Goal: Task Accomplishment & Management: Manage account settings

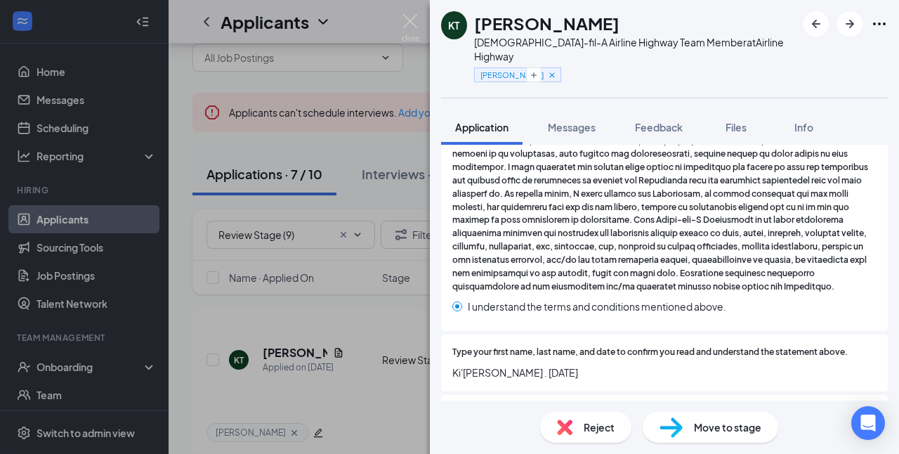
scroll to position [2711, 0]
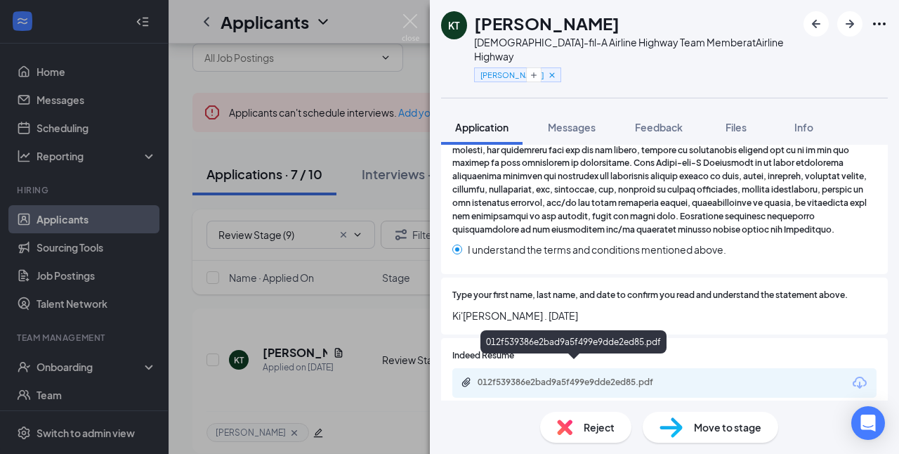
click at [634, 376] on div "012f539386e2bad9a5f499e9dde2ed85.pdf" at bounding box center [576, 381] width 197 height 11
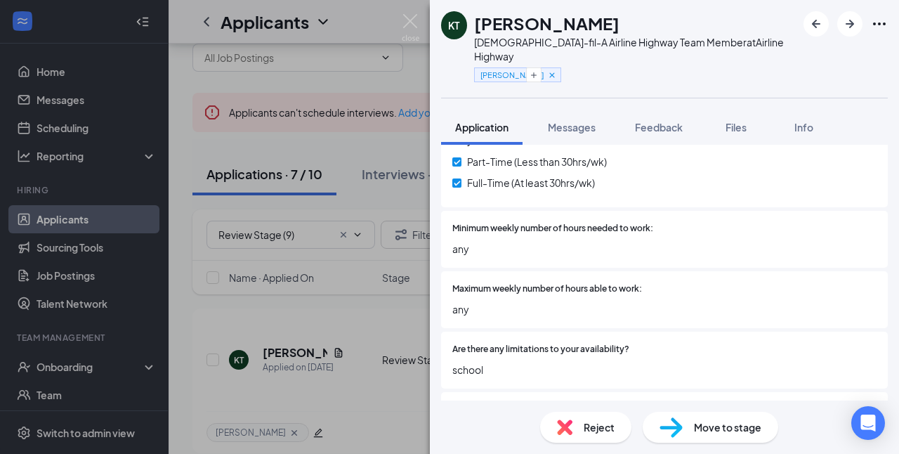
scroll to position [0, 0]
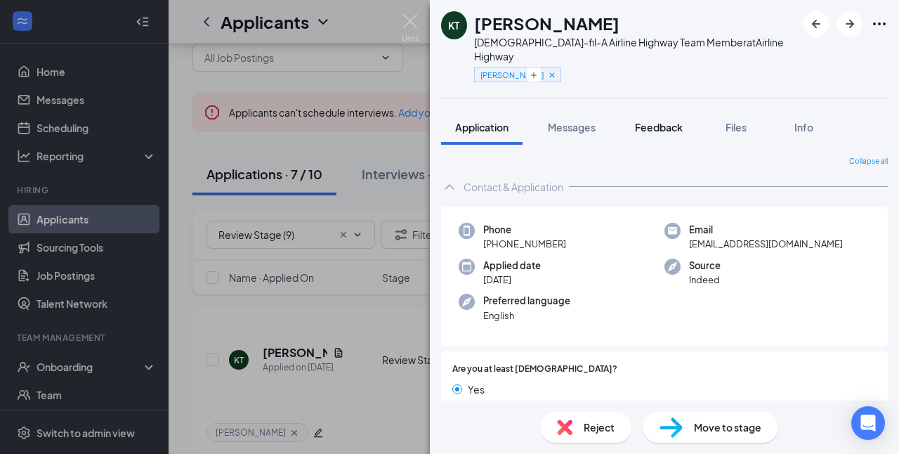
click at [652, 121] on span "Feedback" at bounding box center [659, 127] width 48 height 13
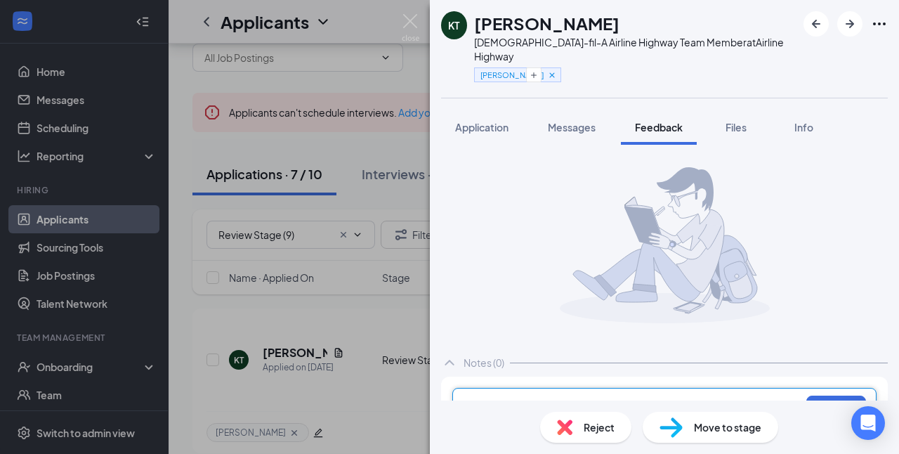
click at [592, 399] on div at bounding box center [634, 406] width 331 height 15
click at [810, 395] on button "Add note" at bounding box center [836, 406] width 60 height 22
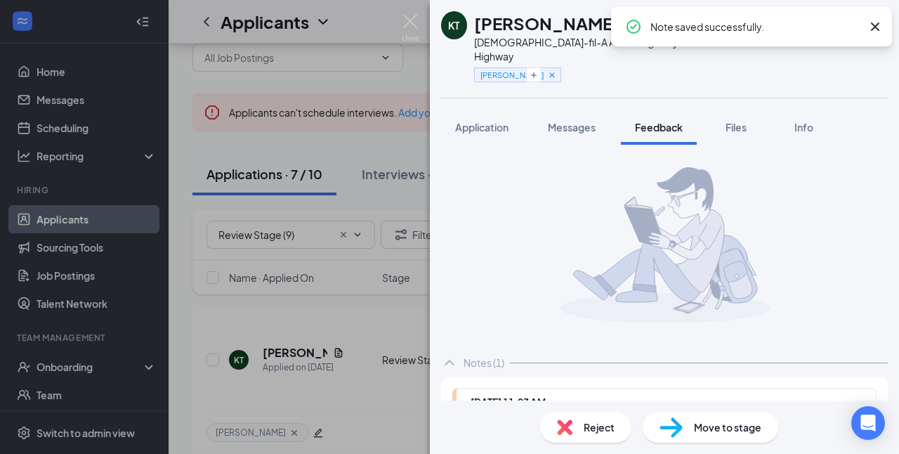
click at [617, 429] on div "Reject" at bounding box center [585, 427] width 91 height 31
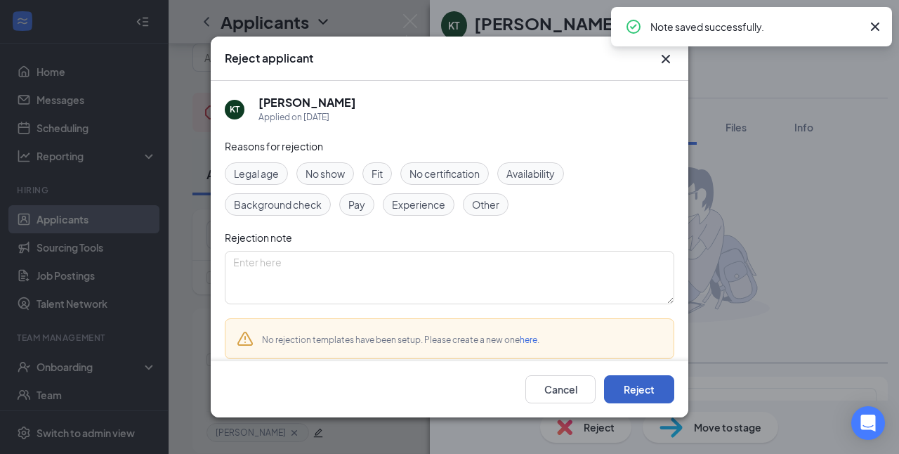
click at [635, 388] on button "Reject" at bounding box center [639, 389] width 70 height 28
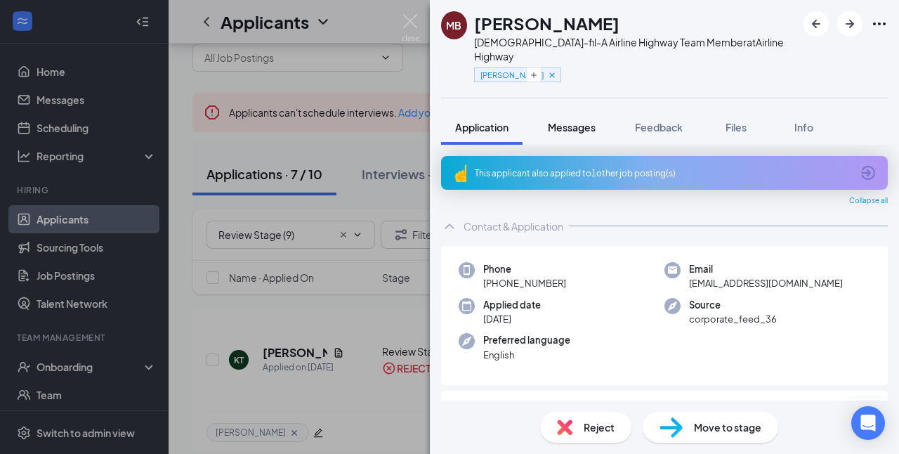
click at [586, 121] on span "Messages" at bounding box center [572, 127] width 48 height 13
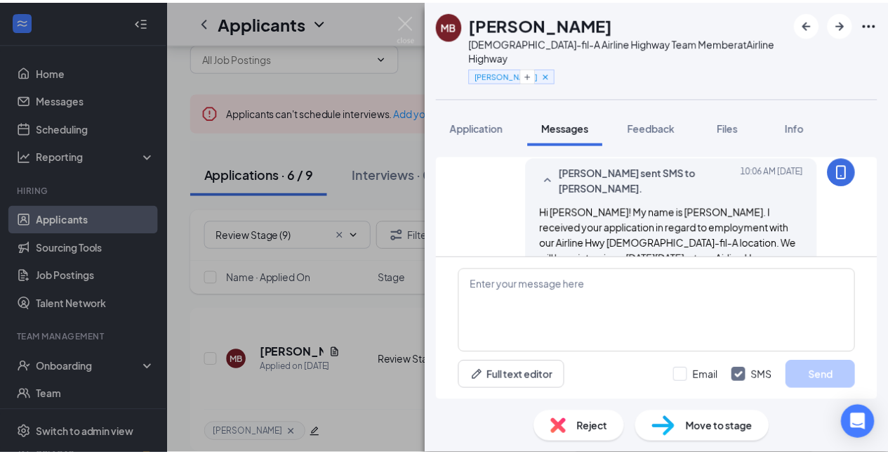
scroll to position [108, 0]
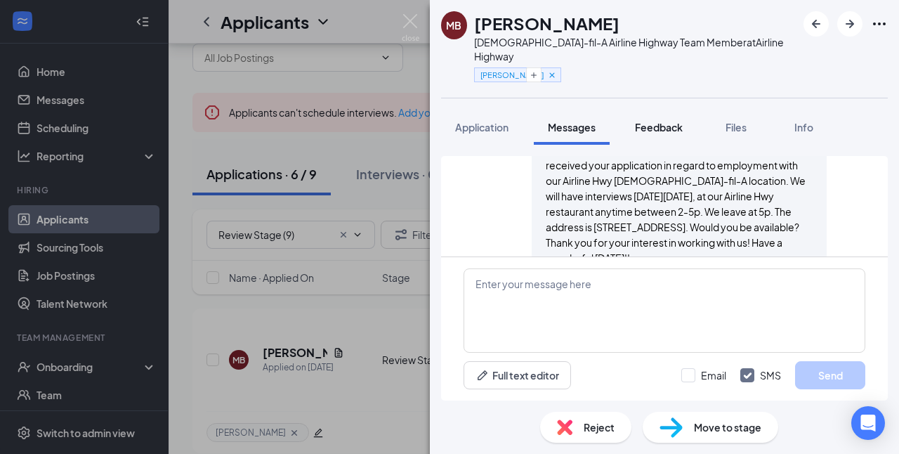
click at [647, 121] on span "Feedback" at bounding box center [659, 127] width 48 height 13
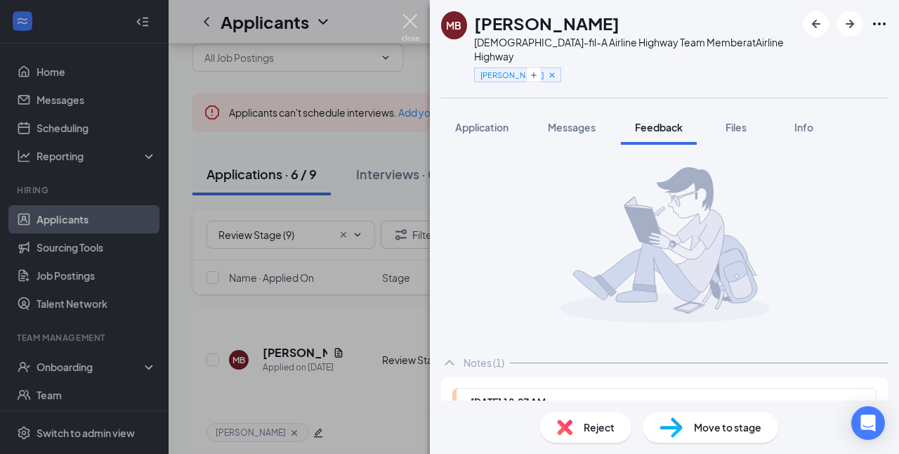
click at [415, 27] on img at bounding box center [411, 27] width 18 height 27
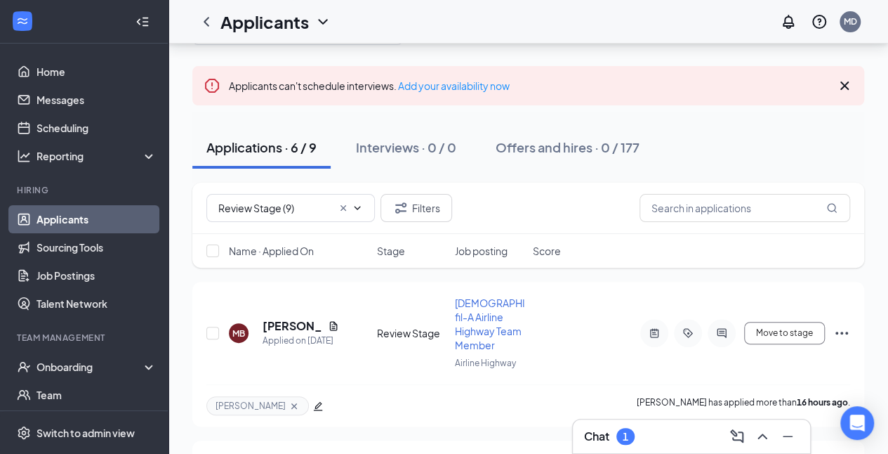
scroll to position [133, 0]
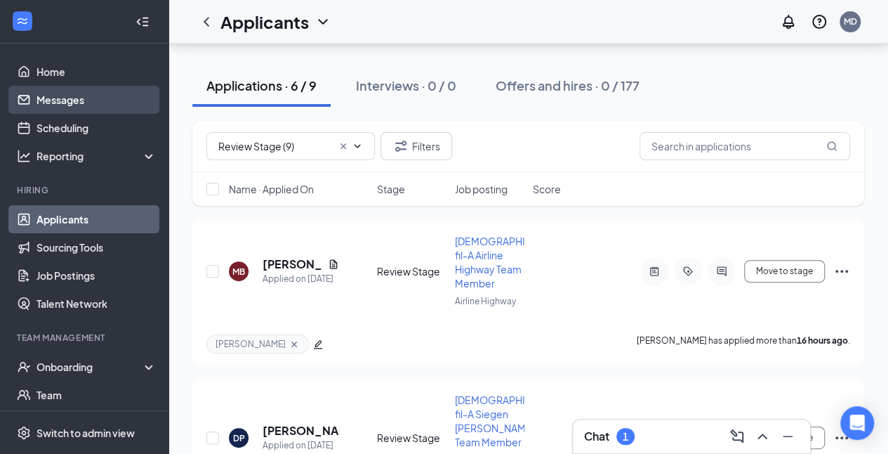
click at [70, 108] on link "Messages" at bounding box center [97, 100] width 120 height 28
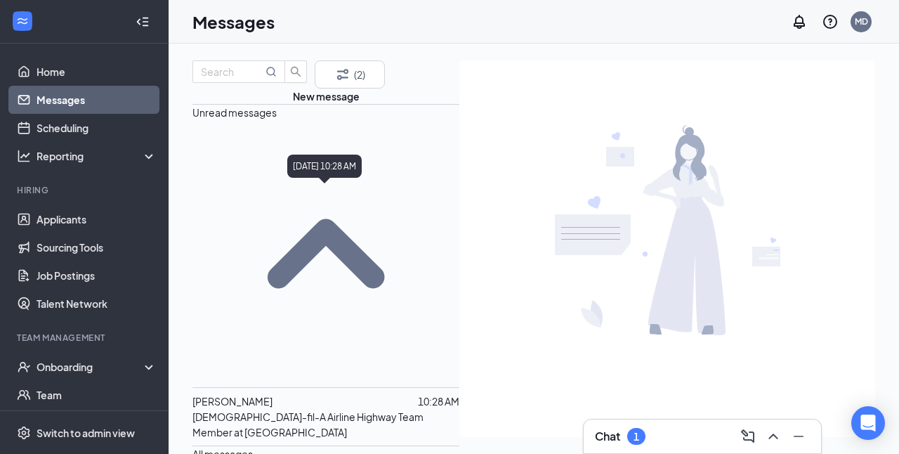
click at [418, 393] on p "10:28 AM" at bounding box center [438, 400] width 41 height 15
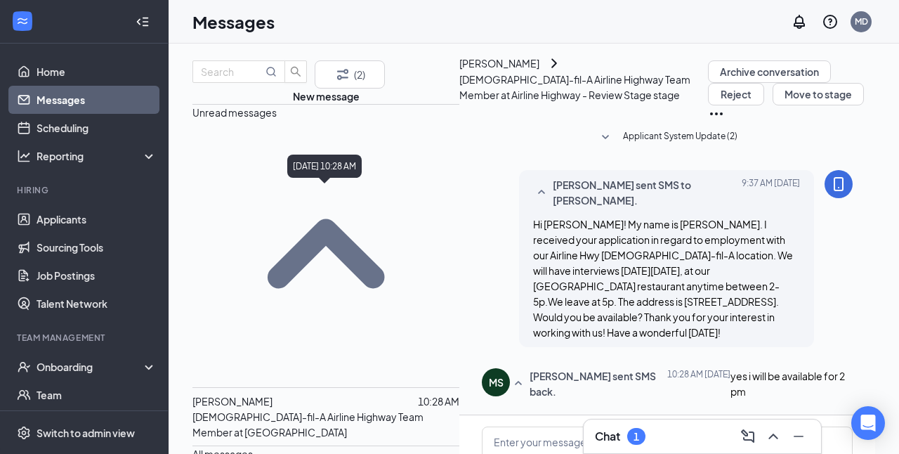
scroll to position [91, 0]
type textarea "Great!! Please bring a photo ID along with another form of ID such as an origin…"
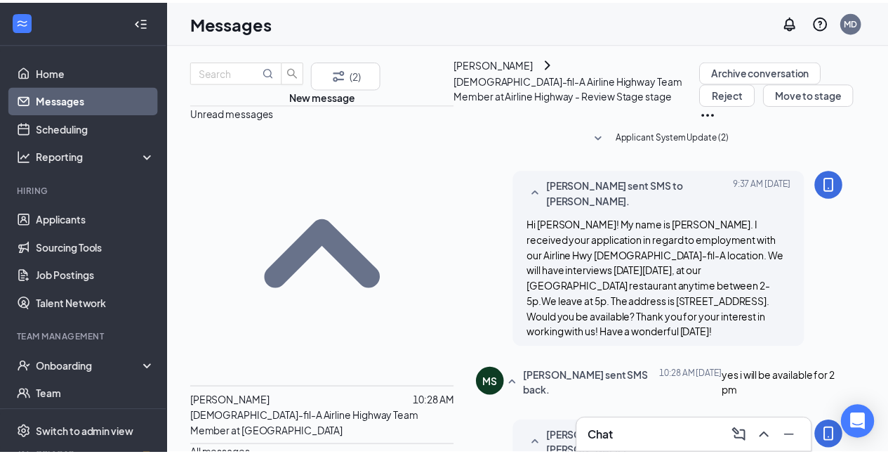
scroll to position [228, 0]
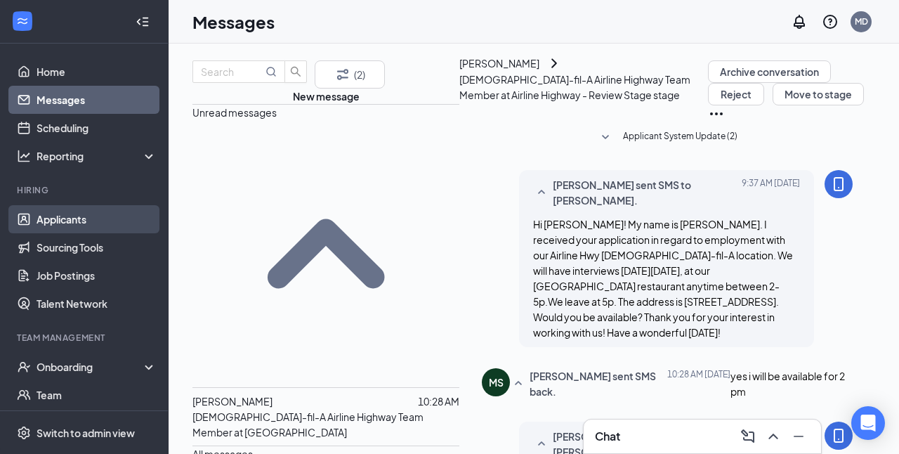
click at [77, 213] on link "Applicants" at bounding box center [97, 219] width 120 height 28
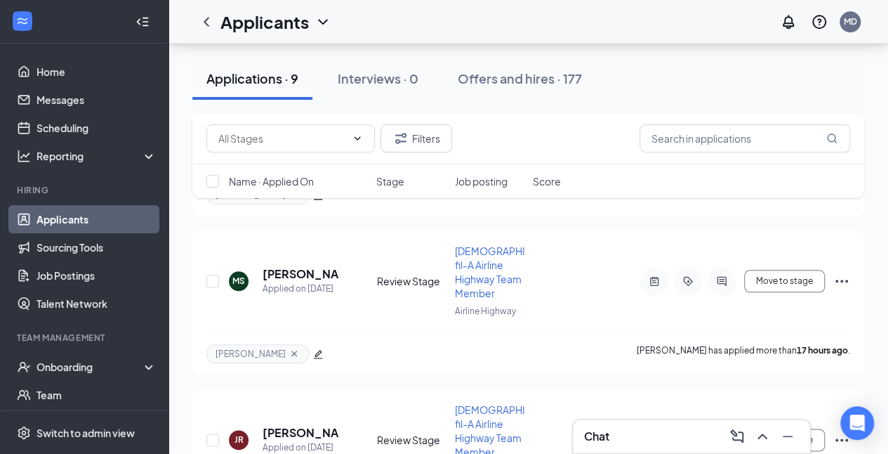
scroll to position [610, 0]
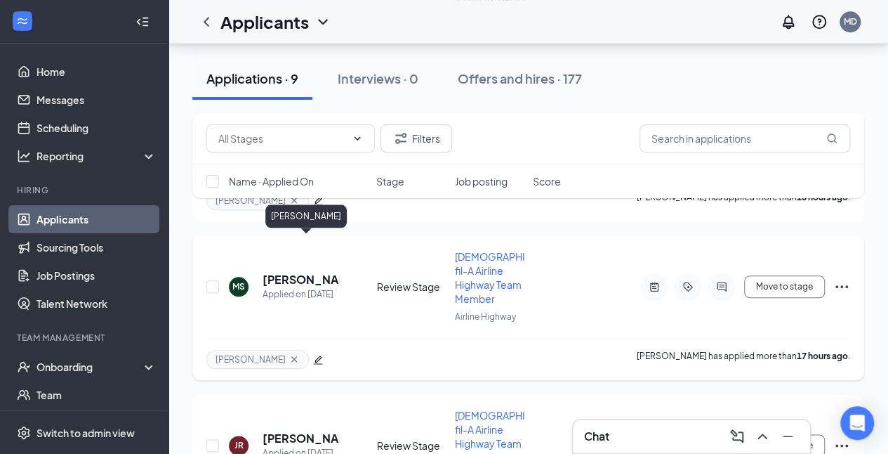
click at [289, 272] on h5 "[PERSON_NAME]" at bounding box center [301, 279] width 77 height 15
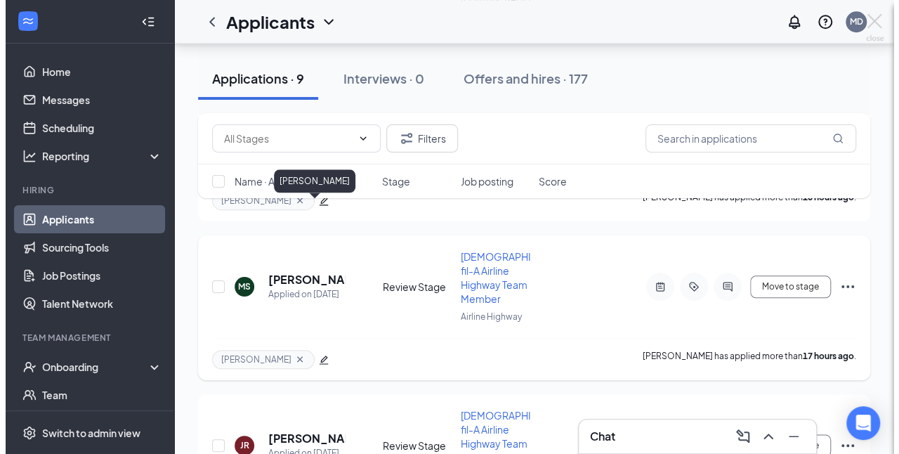
scroll to position [596, 0]
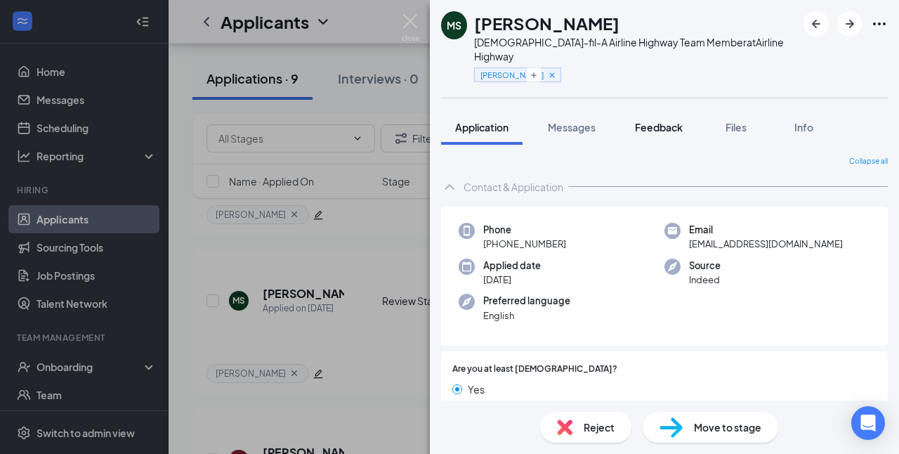
click at [669, 121] on span "Feedback" at bounding box center [659, 127] width 48 height 13
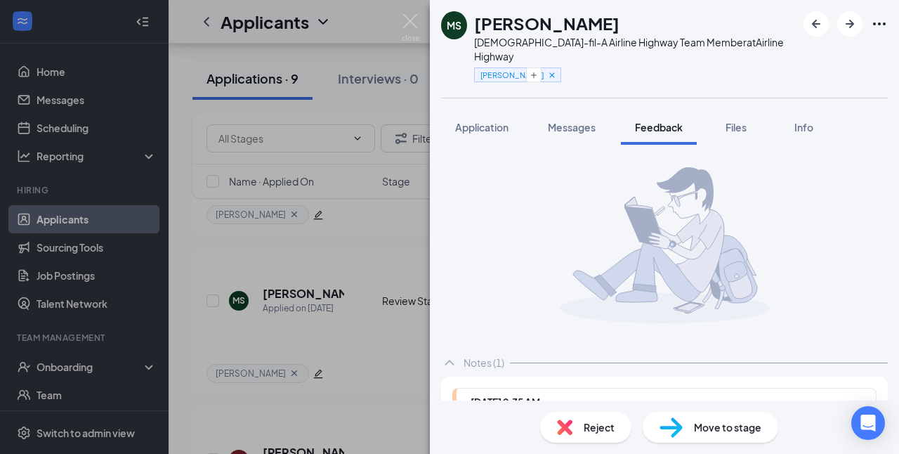
scroll to position [132, 0]
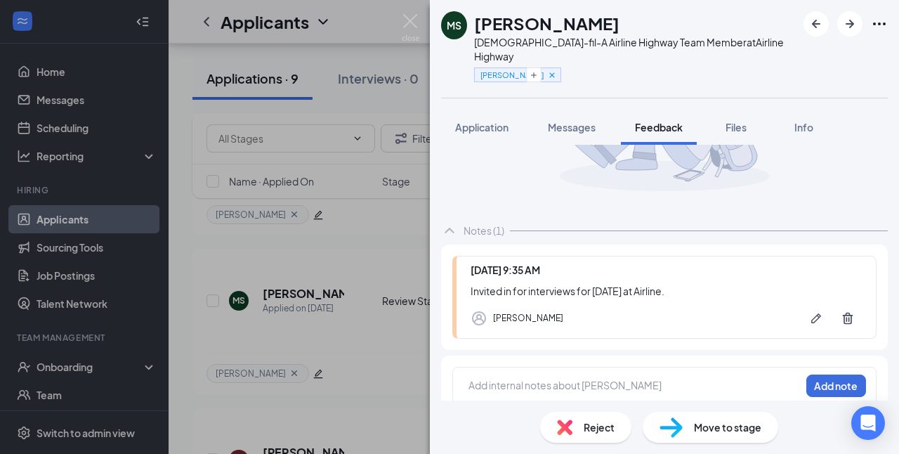
click at [538, 378] on div at bounding box center [634, 385] width 331 height 15
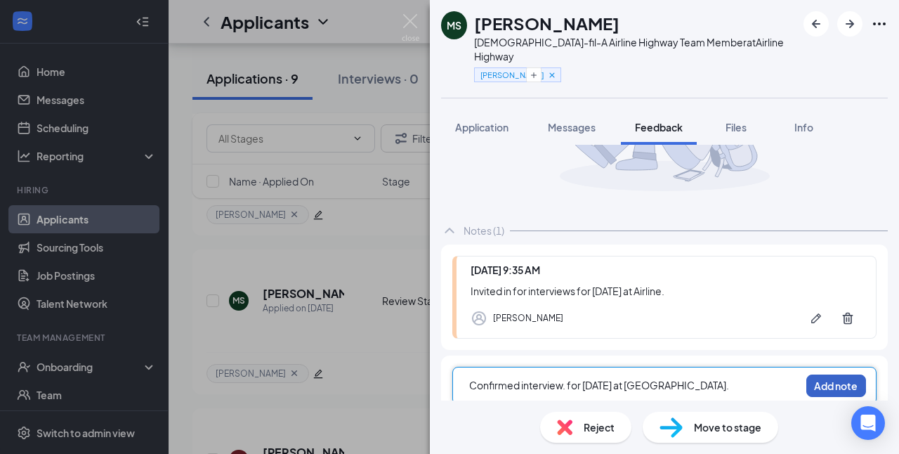
click at [824, 376] on button "Add note" at bounding box center [836, 385] width 60 height 22
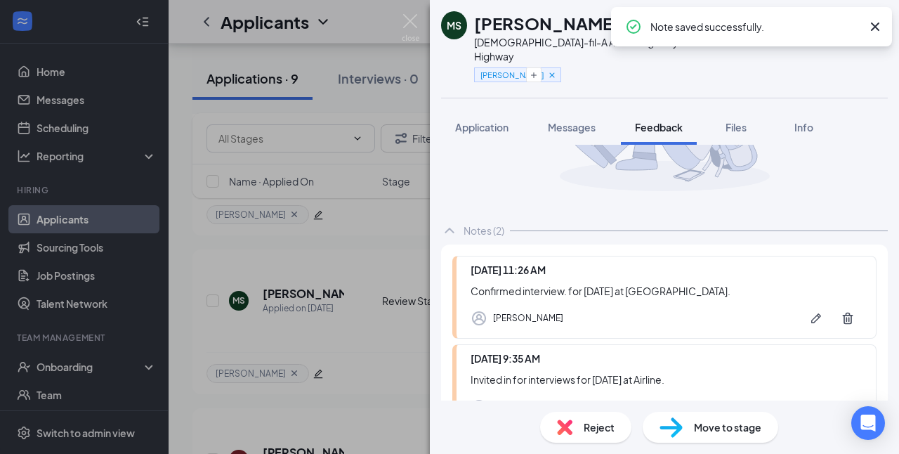
click at [730, 428] on span "Move to stage" at bounding box center [727, 426] width 67 height 15
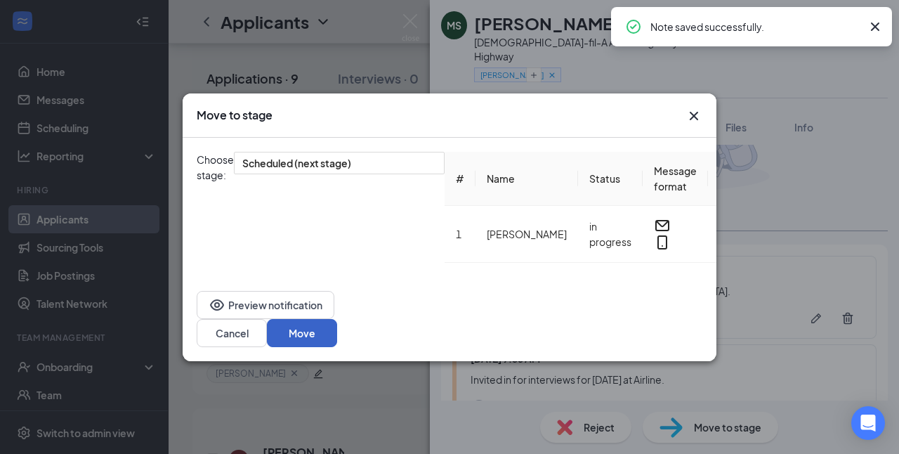
click at [337, 325] on button "Move" at bounding box center [302, 333] width 70 height 28
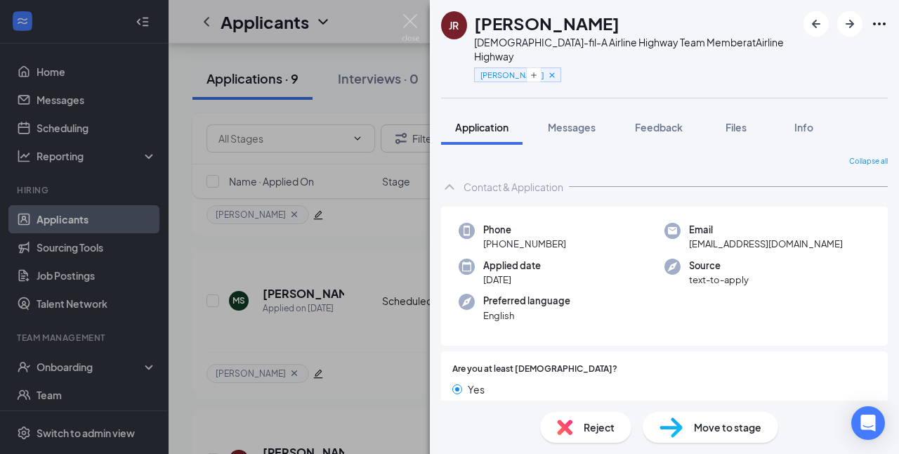
click at [420, 18] on div "JR [PERSON_NAME][DEMOGRAPHIC_DATA]-fil-A Airline Highway Team Member at Airline…" at bounding box center [449, 227] width 899 height 454
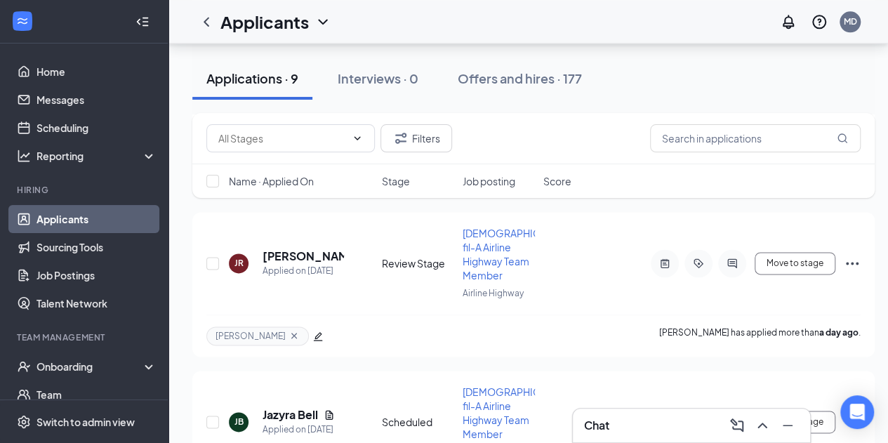
scroll to position [838, 0]
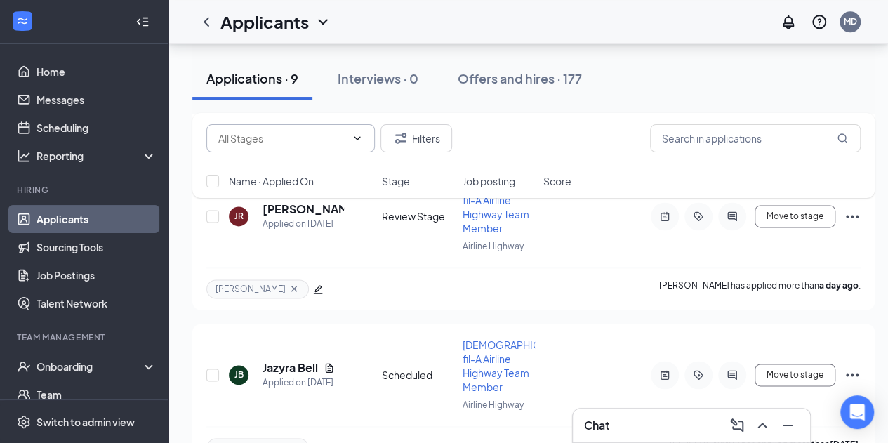
click at [360, 136] on icon "ChevronDown" at bounding box center [357, 138] width 11 height 11
click at [288, 166] on div "Review Stage (6)" at bounding box center [256, 170] width 76 height 15
type input "Review Stage (6)"
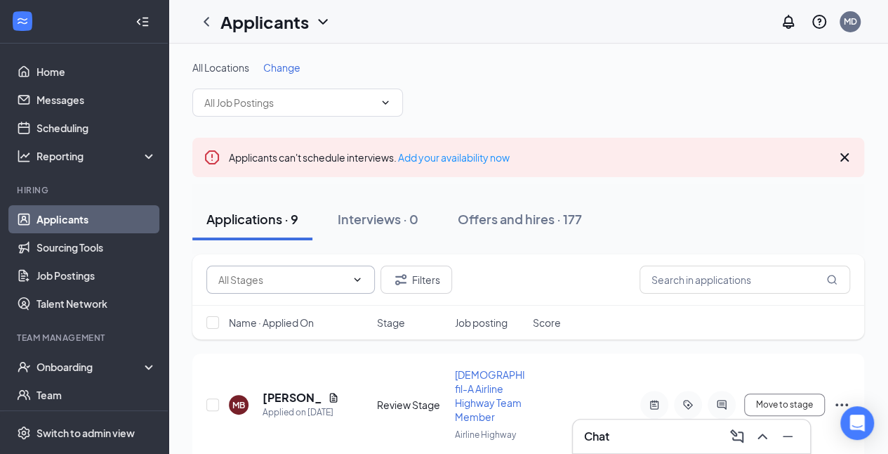
click at [355, 278] on icon "ChevronDown" at bounding box center [357, 279] width 11 height 11
click at [282, 312] on div "Review Stage (5)" at bounding box center [256, 310] width 76 height 15
type input "Review Stage (5)"
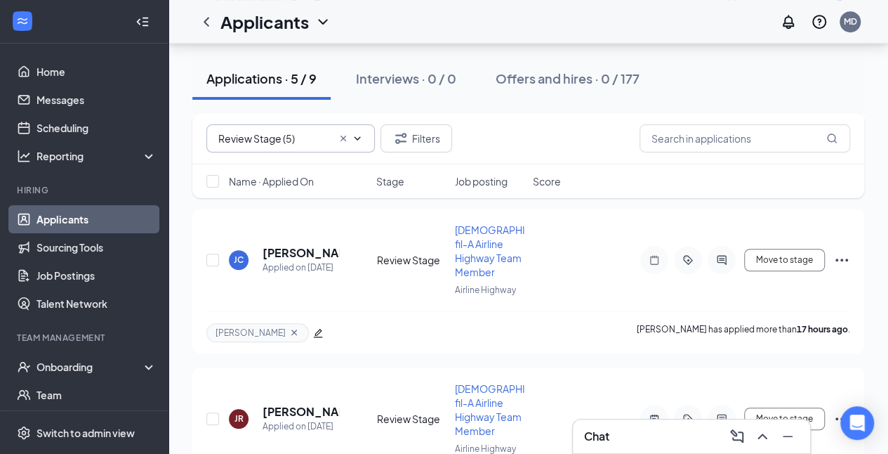
scroll to position [487, 0]
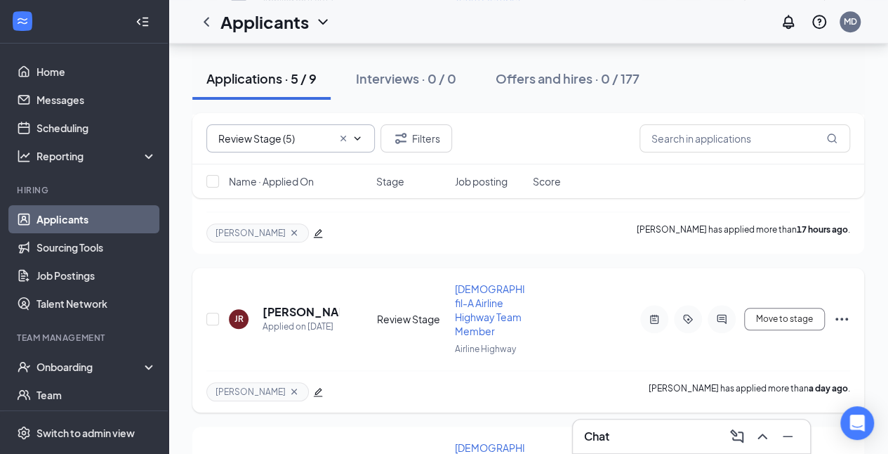
click at [297, 304] on h5 "[PERSON_NAME]" at bounding box center [301, 311] width 77 height 15
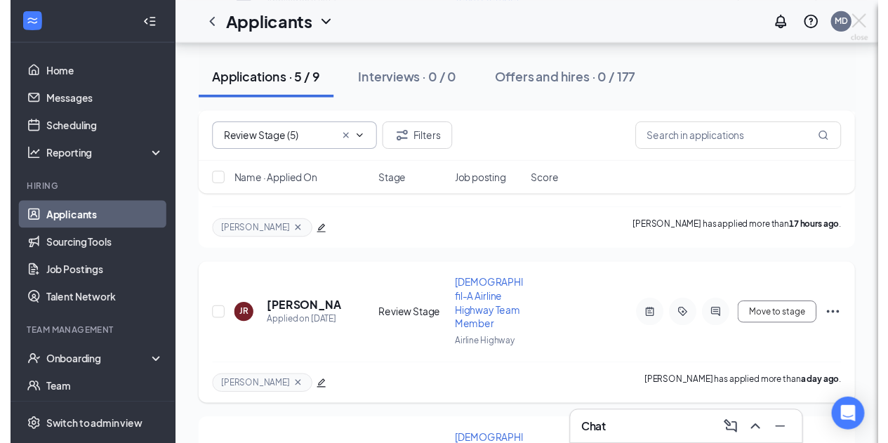
scroll to position [563, 0]
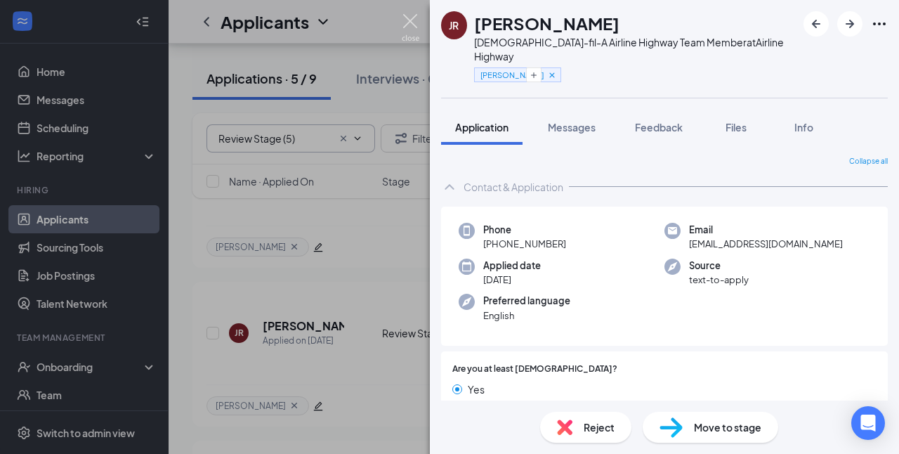
click at [413, 15] on img at bounding box center [411, 27] width 18 height 27
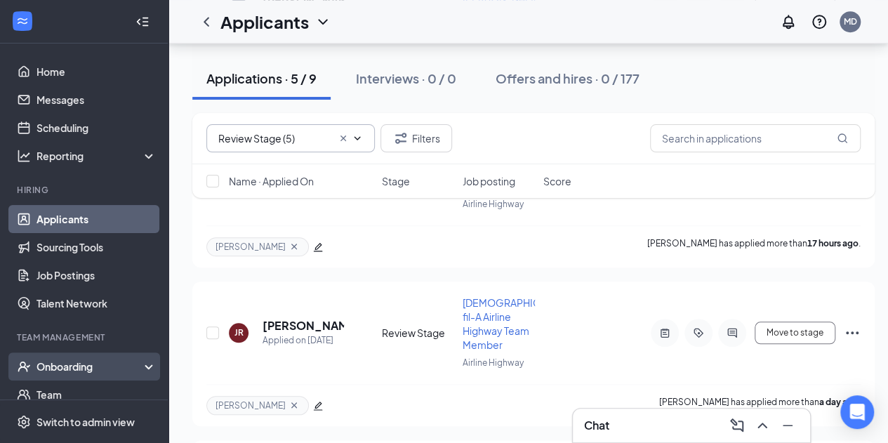
click at [81, 369] on div "Onboarding" at bounding box center [91, 367] width 108 height 14
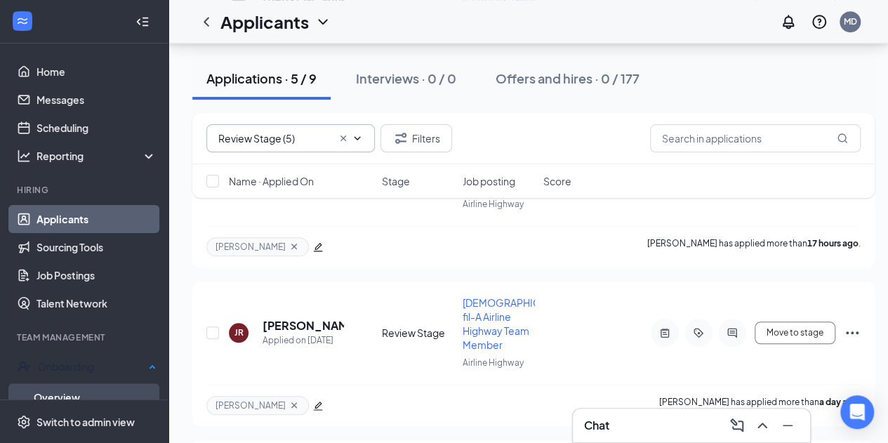
click at [69, 397] on link "Overview" at bounding box center [95, 397] width 123 height 28
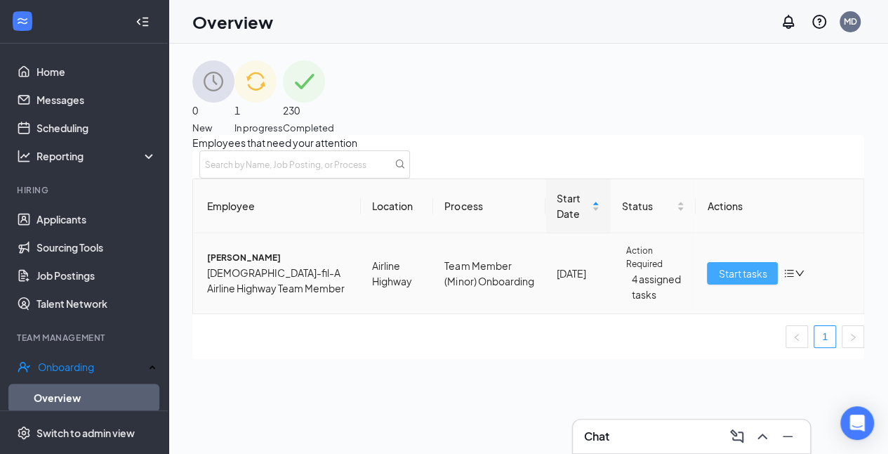
click at [741, 281] on span "Start tasks" at bounding box center [742, 272] width 48 height 15
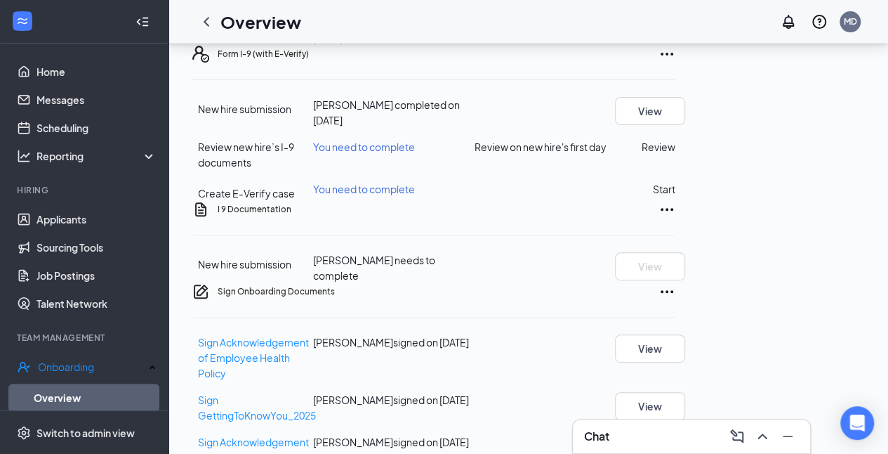
scroll to position [98, 0]
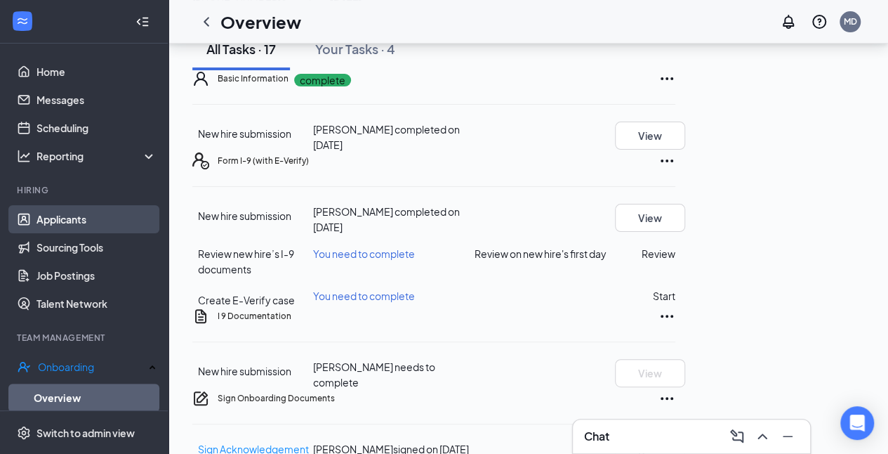
click at [58, 218] on link "Applicants" at bounding box center [97, 219] width 120 height 28
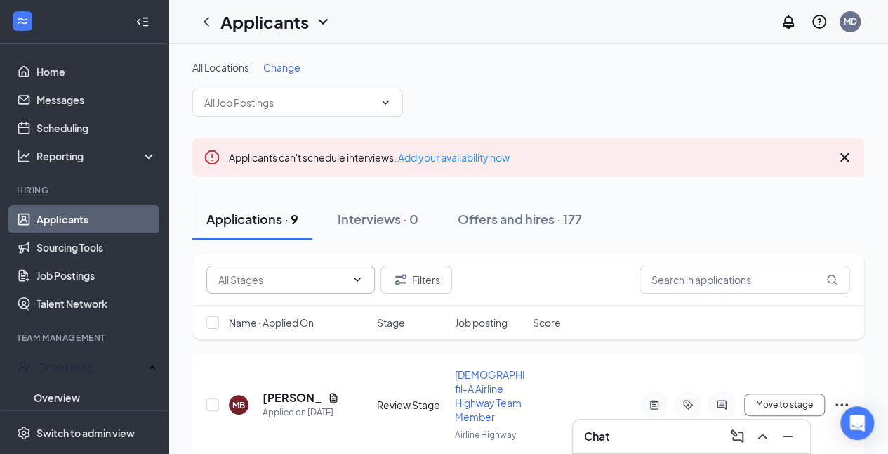
click at [359, 278] on icon "ChevronDown" at bounding box center [358, 279] width 6 height 4
click at [271, 317] on div "Review Stage (5)" at bounding box center [256, 310] width 76 height 15
type input "Review Stage (5)"
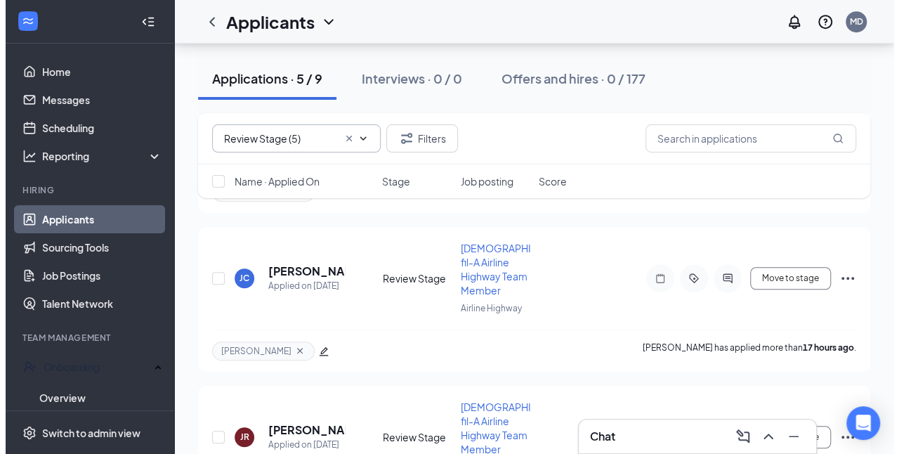
scroll to position [428, 0]
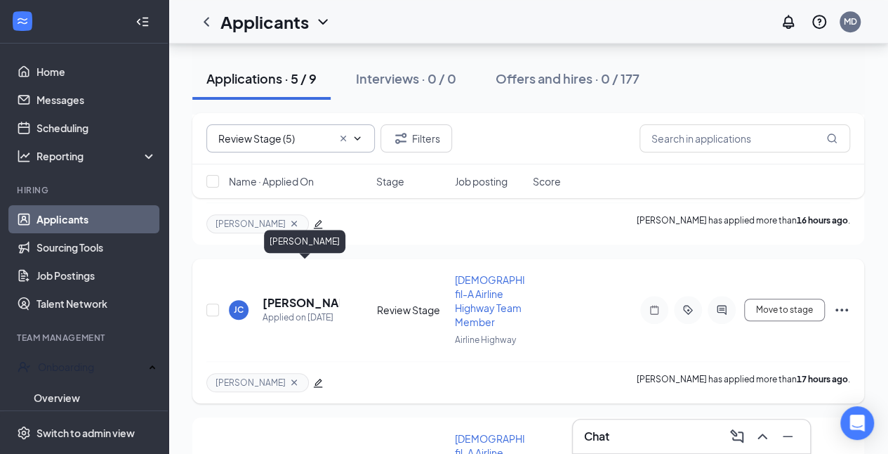
click at [295, 295] on h5 "[PERSON_NAME]" at bounding box center [301, 302] width 77 height 15
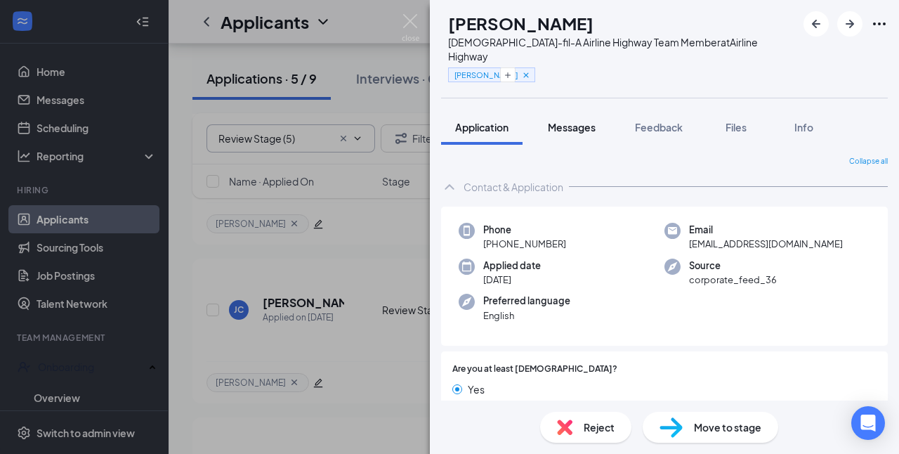
click at [586, 121] on span "Messages" at bounding box center [572, 127] width 48 height 13
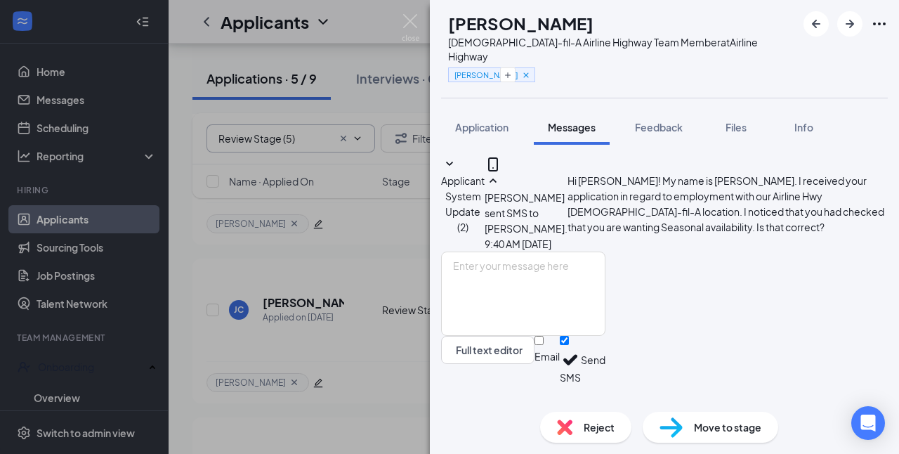
click at [896, 212] on div "Applicant System Update (2) Marilyn Dillmann sent SMS to Joshua Caronna. Today …" at bounding box center [664, 273] width 469 height 256
click at [404, 29] on img at bounding box center [411, 27] width 18 height 27
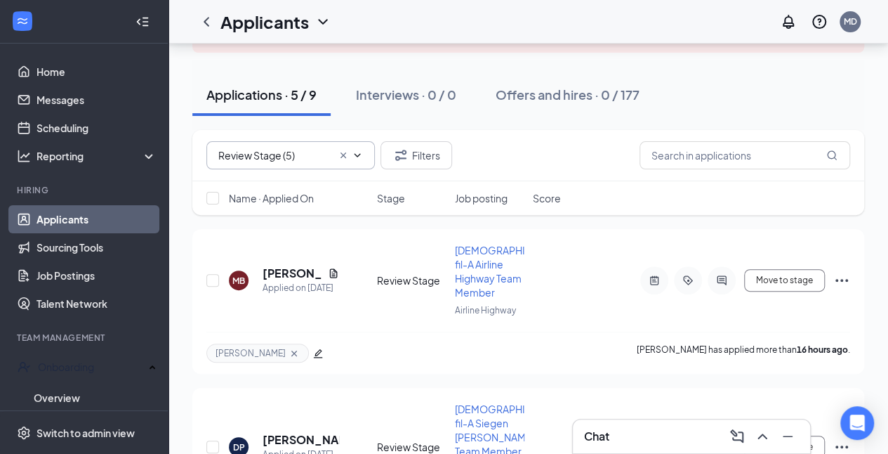
scroll to position [118, 0]
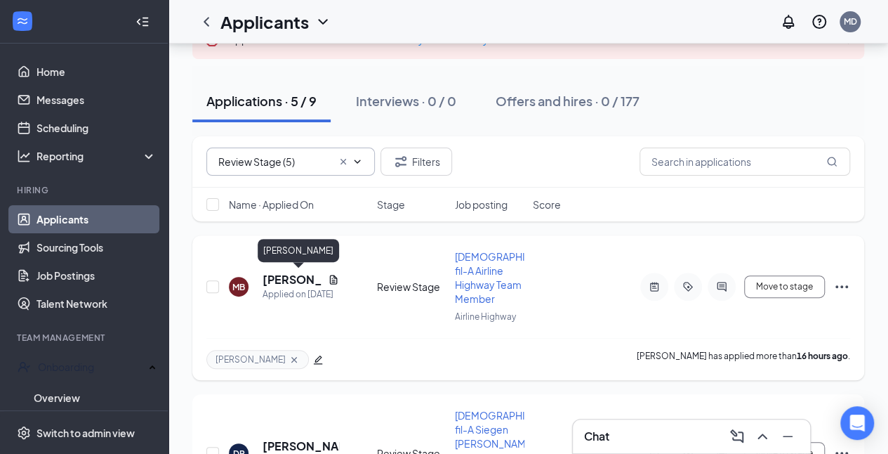
click at [299, 276] on h5 "[PERSON_NAME]" at bounding box center [293, 279] width 60 height 15
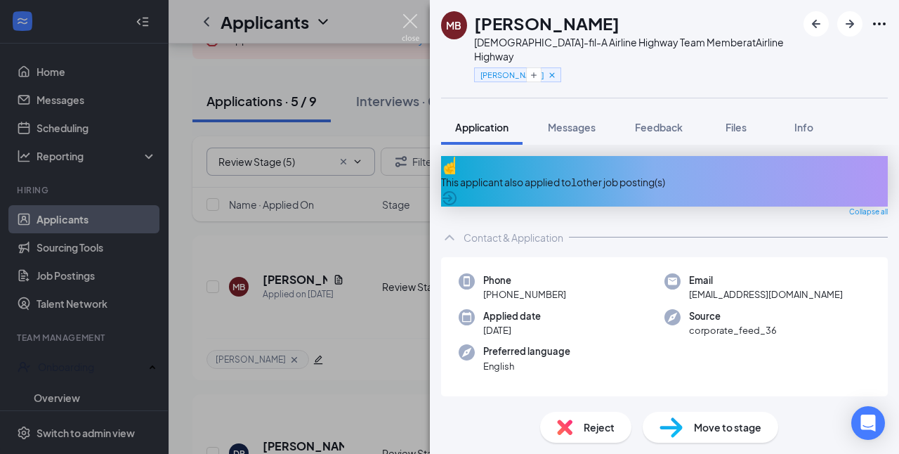
click at [410, 20] on img at bounding box center [411, 27] width 18 height 27
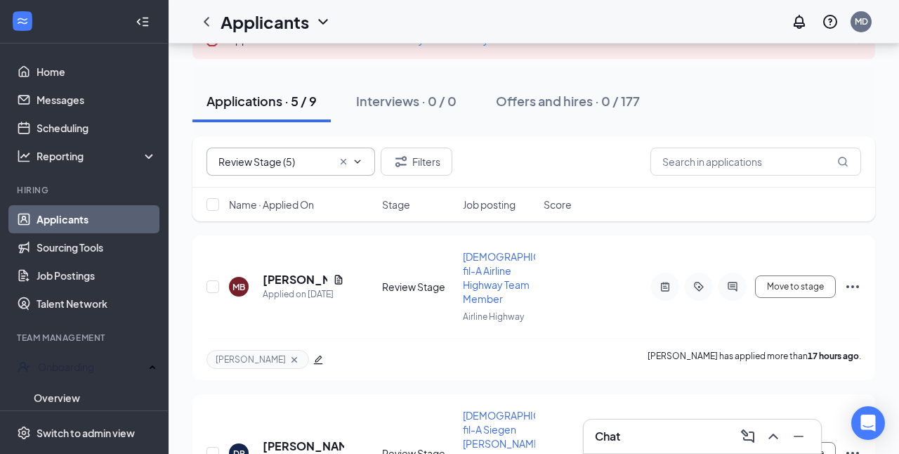
click at [410, 20] on div "Applicants MD" at bounding box center [534, 22] width 730 height 44
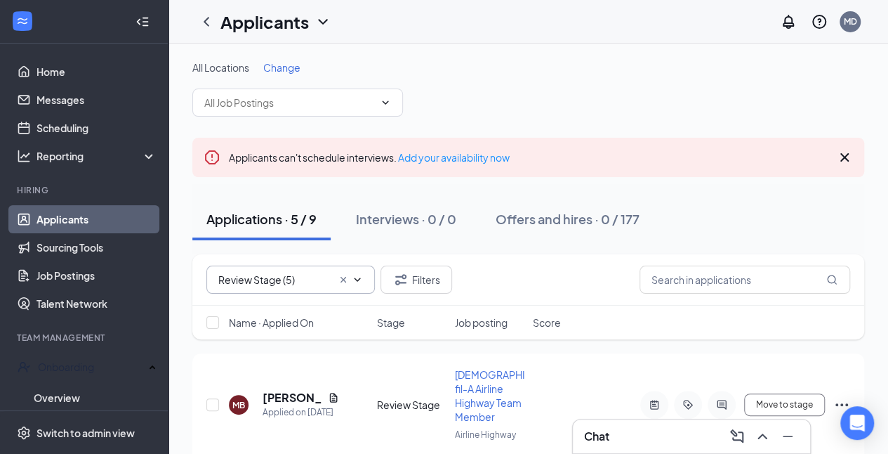
drag, startPoint x: 770, startPoint y: 0, endPoint x: 857, endPoint y: 84, distance: 121.2
click at [857, 84] on div "All Locations Change" at bounding box center [528, 88] width 672 height 56
